Goal: Task Accomplishment & Management: Complete application form

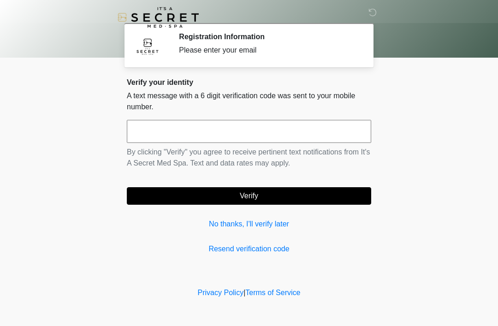
click at [217, 121] on input "text" at bounding box center [249, 131] width 244 height 23
type input "******"
click at [294, 200] on button "Verify" at bounding box center [249, 196] width 244 height 18
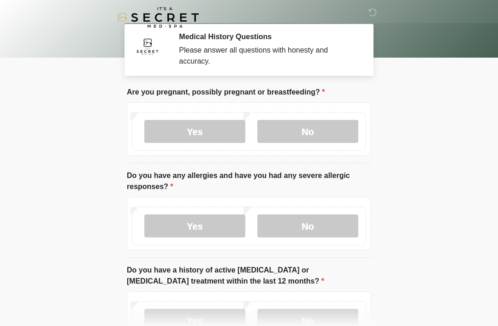
click at [318, 126] on label "No" at bounding box center [307, 131] width 101 height 23
click at [306, 227] on label "No" at bounding box center [307, 225] width 101 height 23
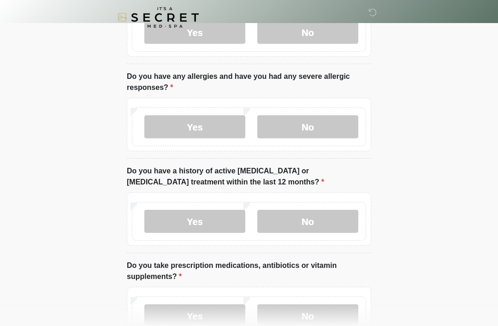
scroll to position [109, 0]
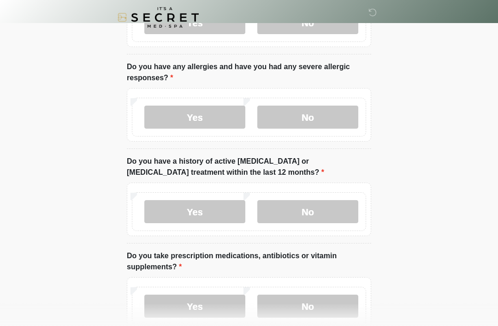
click at [326, 215] on label "No" at bounding box center [307, 211] width 101 height 23
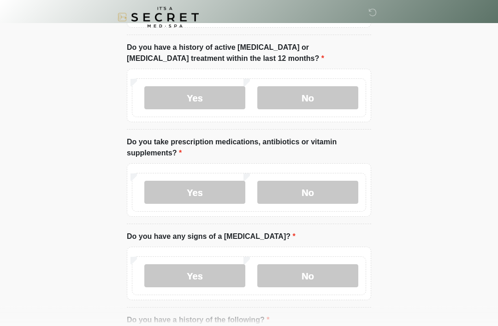
scroll to position [223, 0]
click at [212, 187] on label "Yes" at bounding box center [194, 192] width 101 height 23
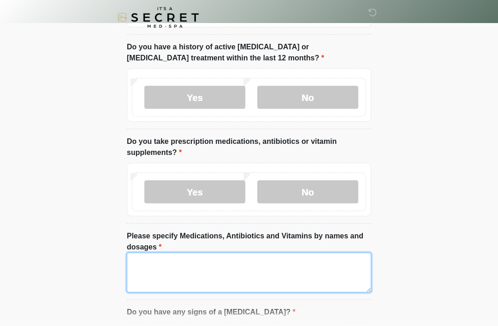
click at [214, 269] on textarea "Please specify Medications, Antibiotics and Vitamins by names and dosages" at bounding box center [249, 273] width 244 height 40
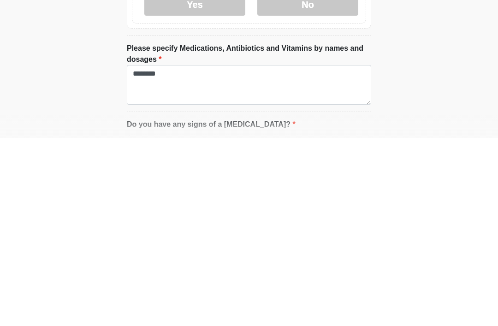
scroll to position [411, 0]
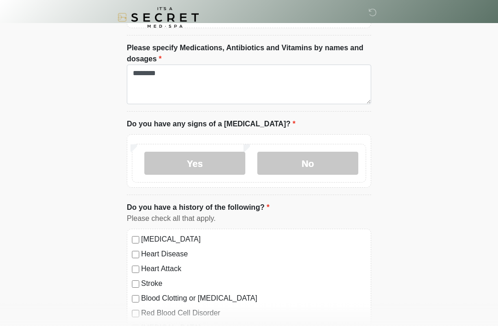
click at [309, 164] on label "No" at bounding box center [307, 163] width 101 height 23
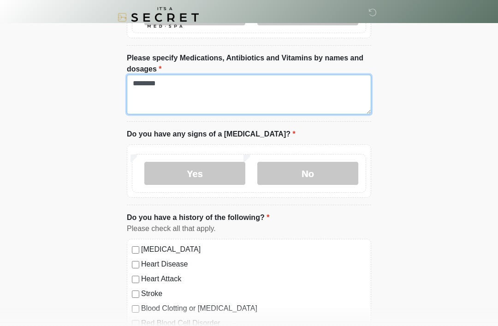
click at [150, 83] on textarea "********" at bounding box center [249, 95] width 244 height 40
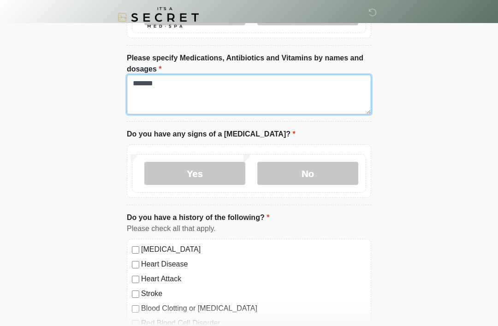
click at [196, 84] on textarea "*******" at bounding box center [249, 95] width 244 height 40
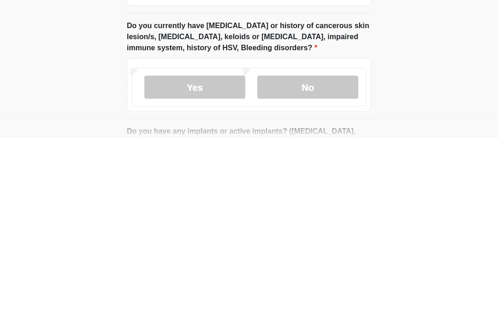
scroll to position [633, 0]
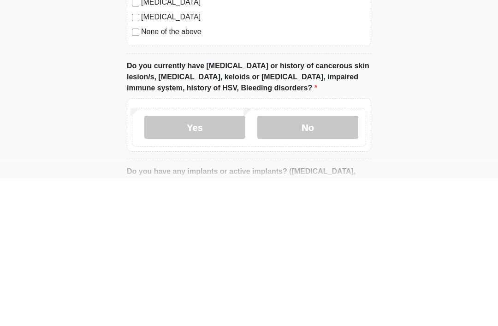
type textarea "********"
click at [186, 174] on label "None of the above" at bounding box center [253, 179] width 225 height 11
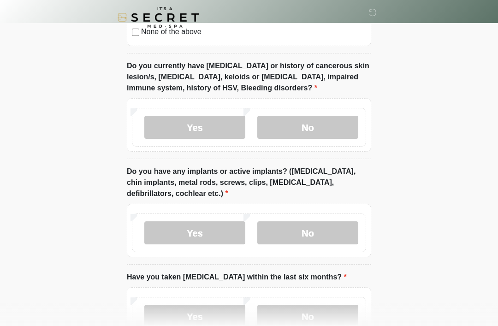
click at [327, 121] on label "No" at bounding box center [307, 127] width 101 height 23
click at [318, 227] on label "No" at bounding box center [307, 232] width 101 height 23
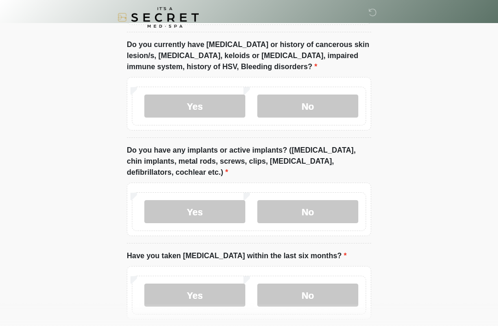
scroll to position [846, 0]
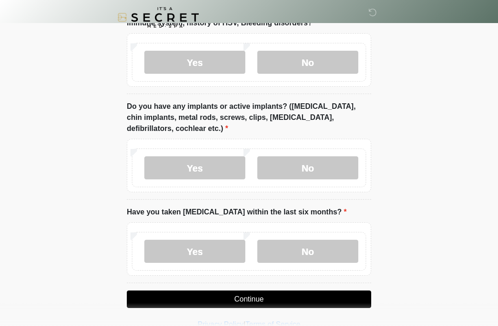
click at [320, 245] on label "No" at bounding box center [307, 251] width 101 height 23
click at [296, 296] on button "Continue" at bounding box center [249, 299] width 244 height 18
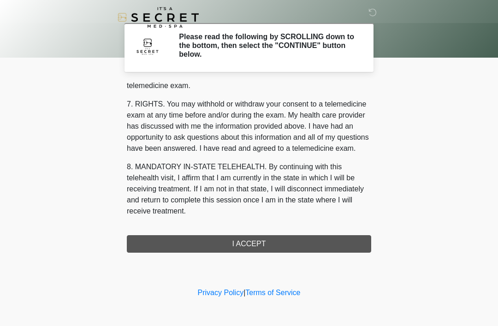
scroll to position [393, 0]
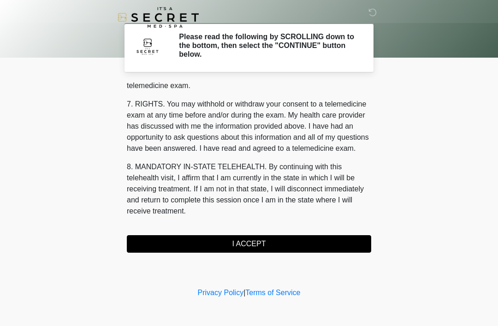
click at [256, 240] on button "I ACCEPT" at bounding box center [249, 244] width 244 height 18
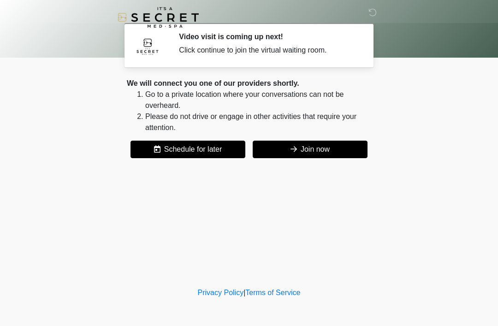
click at [309, 151] on button "Join now" at bounding box center [310, 150] width 115 height 18
click at [278, 50] on div "Click continue to join the virtual waiting room." at bounding box center [268, 50] width 178 height 11
click at [318, 146] on button "Join now" at bounding box center [310, 150] width 115 height 18
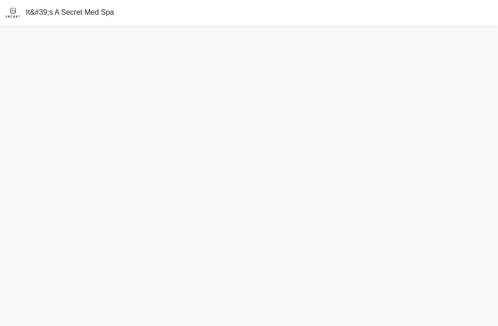
scroll to position [30, 0]
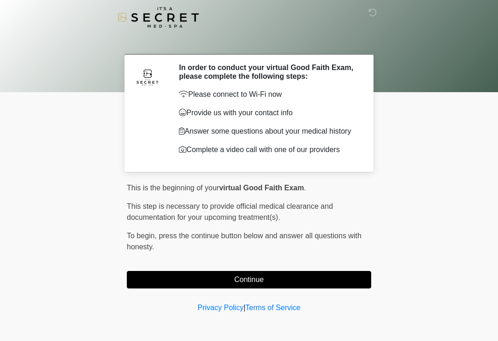
click at [284, 275] on button "Continue" at bounding box center [249, 280] width 244 height 18
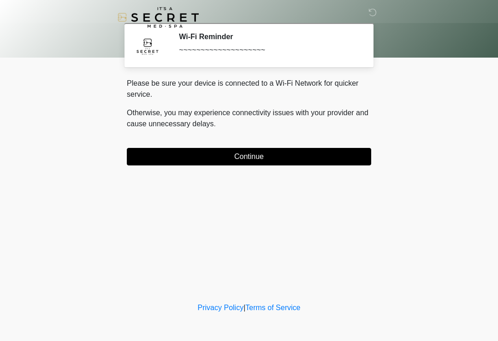
click at [305, 160] on button "Continue" at bounding box center [249, 157] width 244 height 18
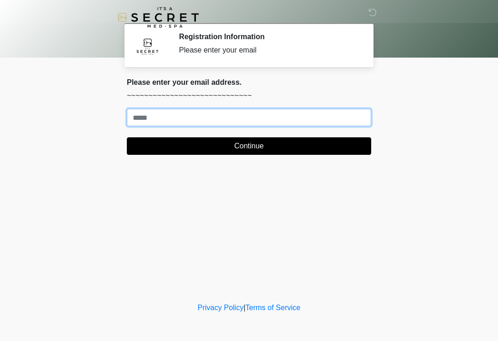
click at [164, 121] on input "Where should we email your treatment plan?" at bounding box center [249, 118] width 244 height 18
type input "**********"
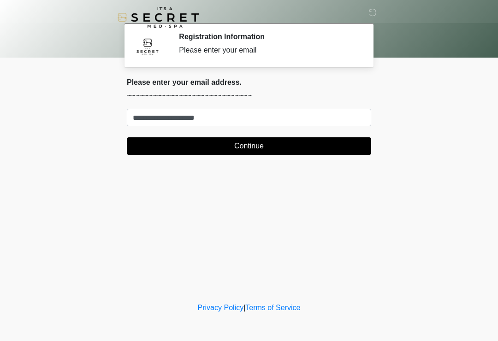
click at [270, 146] on button "Continue" at bounding box center [249, 146] width 244 height 18
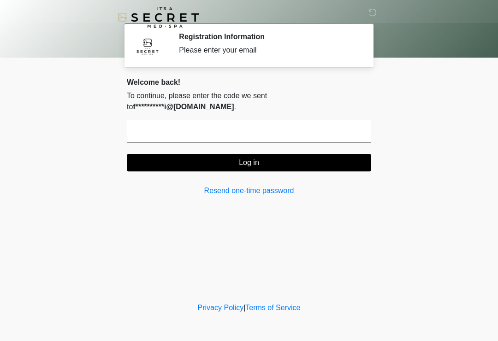
click at [176, 122] on input "text" at bounding box center [249, 131] width 244 height 23
type input "******"
click at [302, 154] on button "Log in" at bounding box center [249, 163] width 244 height 18
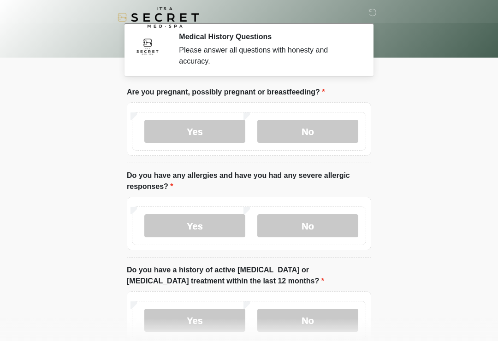
click at [320, 127] on label "No" at bounding box center [307, 131] width 101 height 23
click at [314, 224] on label "No" at bounding box center [307, 225] width 101 height 23
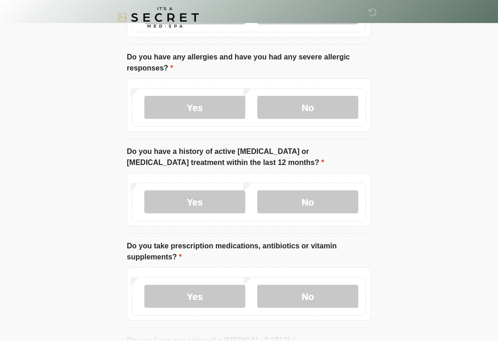
click at [312, 205] on label "No" at bounding box center [307, 201] width 101 height 23
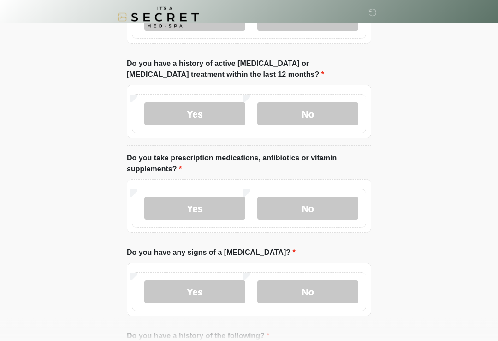
scroll to position [212, 0]
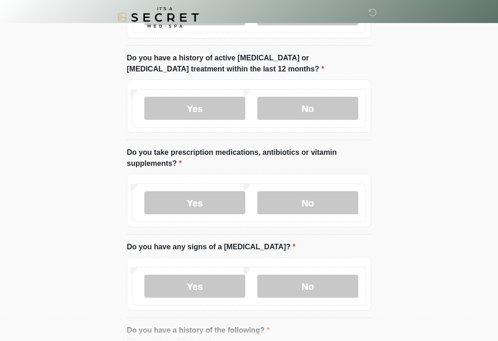
click at [202, 203] on label "Yes" at bounding box center [194, 202] width 101 height 23
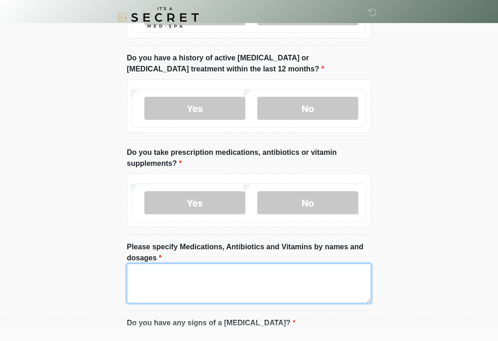
click at [244, 277] on textarea "Please specify Medications, Antibiotics and Vitamins by names and dosages" at bounding box center [249, 284] width 244 height 40
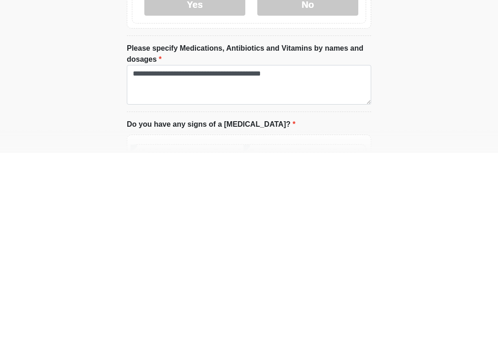
scroll to position [411, 0]
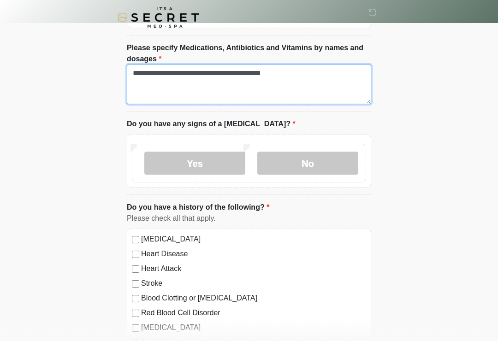
type textarea "**********"
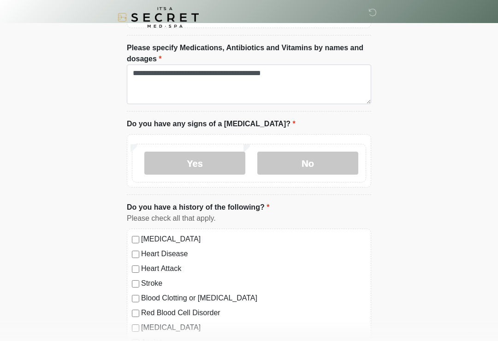
click at [316, 157] on label "No" at bounding box center [307, 163] width 101 height 23
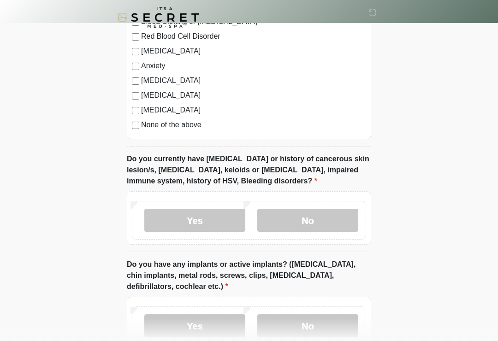
scroll to position [693, 0]
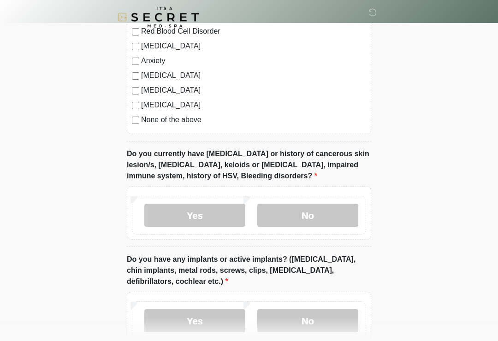
click at [323, 207] on label "No" at bounding box center [307, 215] width 101 height 23
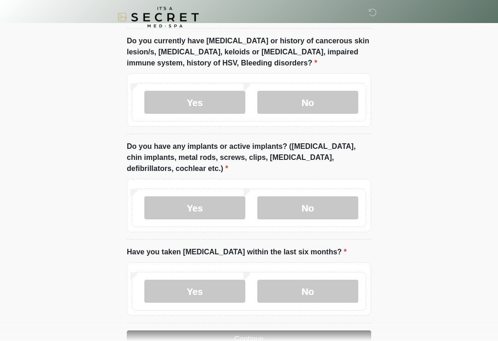
scroll to position [806, 0]
click at [319, 200] on label "No" at bounding box center [307, 207] width 101 height 23
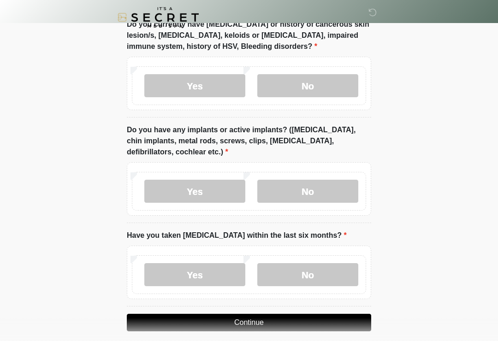
scroll to position [846, 0]
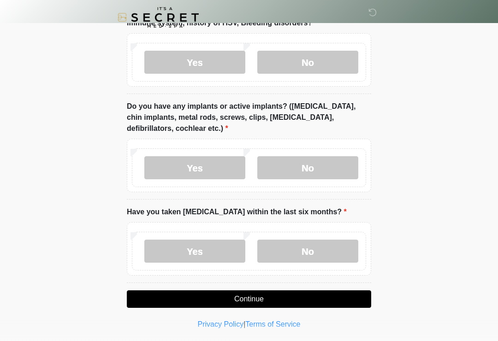
click at [324, 249] on label "No" at bounding box center [307, 251] width 101 height 23
click at [316, 298] on button "Continue" at bounding box center [249, 299] width 244 height 18
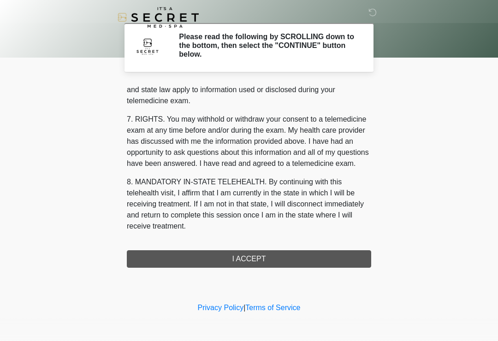
scroll to position [378, 0]
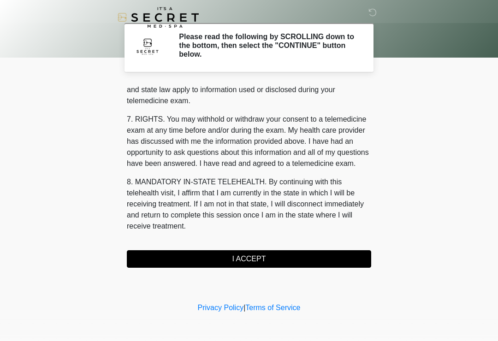
click at [295, 258] on button "I ACCEPT" at bounding box center [249, 259] width 244 height 18
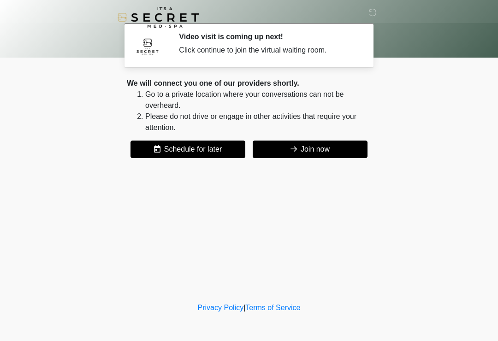
click at [331, 155] on button "Join now" at bounding box center [310, 150] width 115 height 18
